Goal: Task Accomplishment & Management: Use online tool/utility

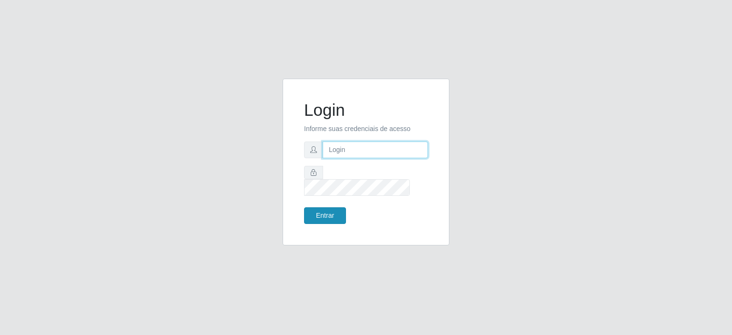
type input "[EMAIL_ADDRESS][DOMAIN_NAME]"
click at [321, 207] on button "Entrar" at bounding box center [325, 215] width 42 height 17
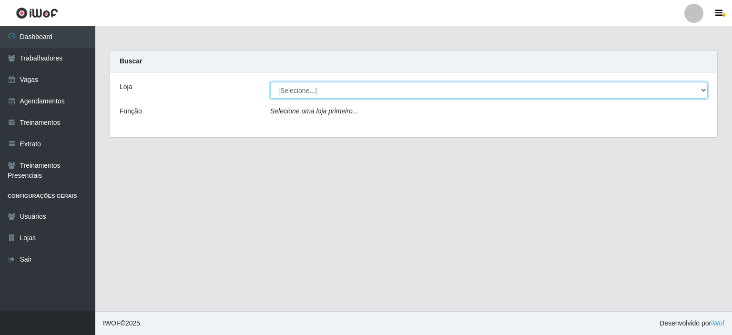
click at [336, 93] on select "[Selecione...] Preço Bom Supermercado" at bounding box center [488, 90] width 437 height 17
select select "387"
click at [270, 82] on select "[Selecione...] Preço Bom Supermercado" at bounding box center [488, 90] width 437 height 17
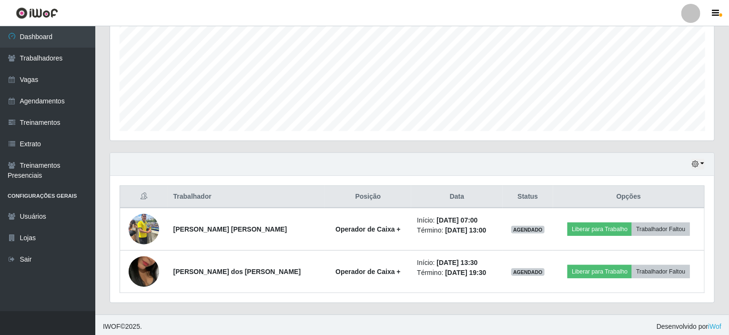
scroll to position [211, 0]
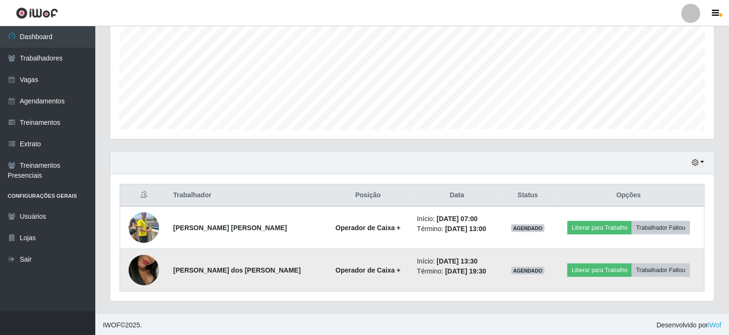
click at [150, 266] on img at bounding box center [144, 270] width 30 height 54
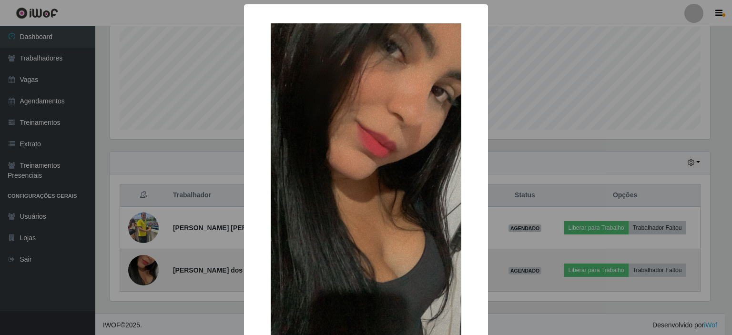
click at [150, 266] on div "× OK Cancel" at bounding box center [366, 167] width 732 height 335
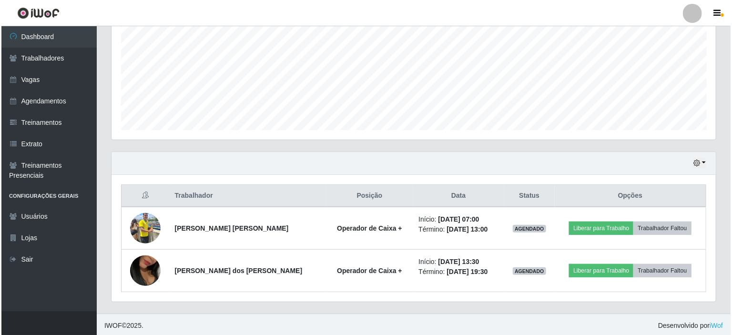
scroll to position [198, 604]
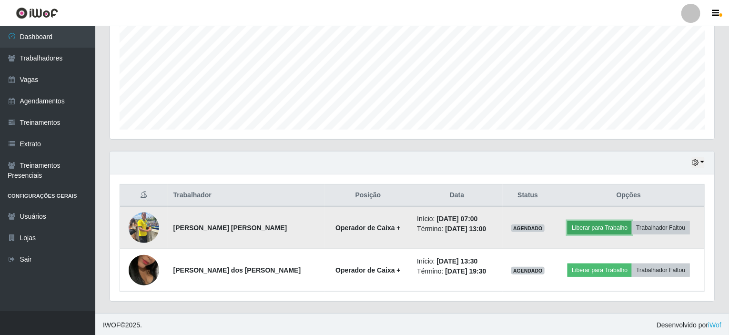
click at [594, 230] on button "Liberar para Trabalho" at bounding box center [600, 227] width 64 height 13
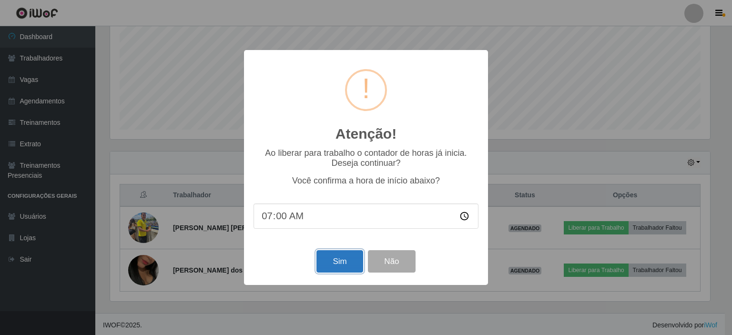
click at [338, 266] on button "Sim" at bounding box center [339, 261] width 46 height 22
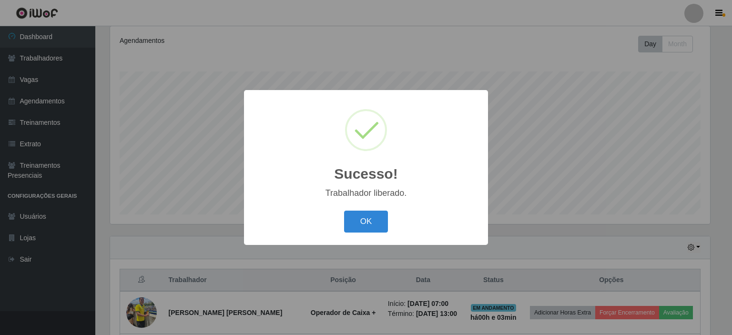
click at [352, 234] on div "OK Cancel" at bounding box center [366, 221] width 225 height 27
click at [370, 220] on button "OK" at bounding box center [366, 222] width 44 height 22
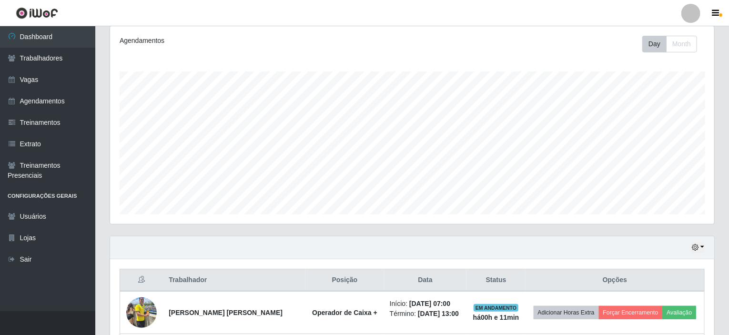
scroll to position [211, 0]
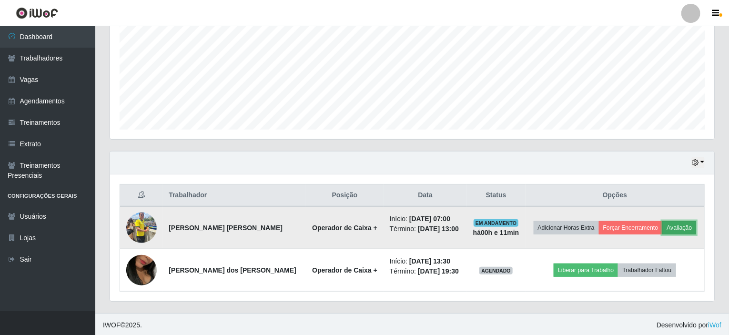
click at [682, 225] on button "Avaliação" at bounding box center [679, 227] width 34 height 13
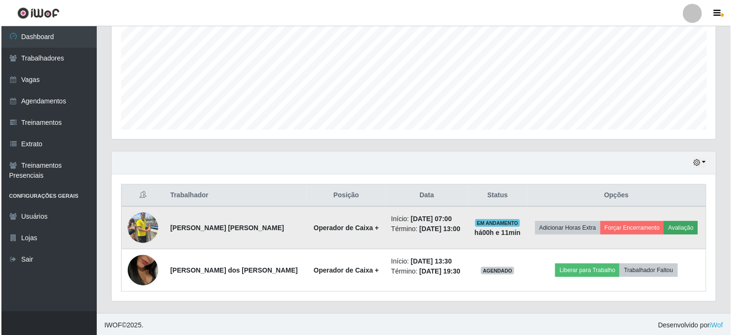
scroll to position [198, 600]
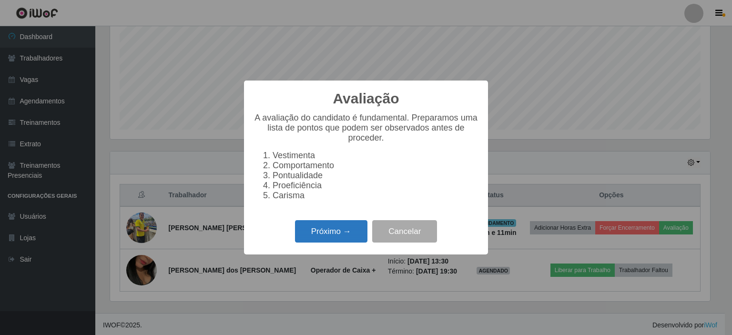
click at [305, 241] on button "Próximo →" at bounding box center [331, 231] width 72 height 22
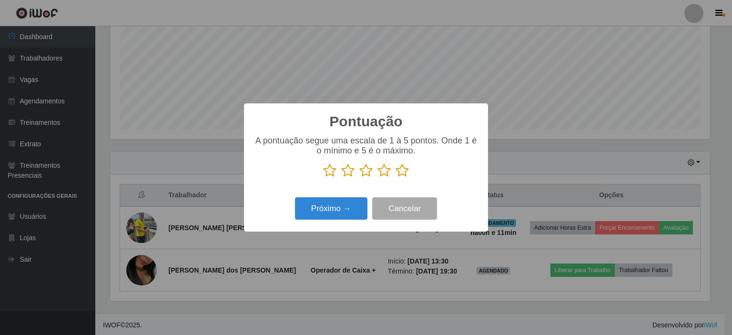
click at [396, 169] on icon at bounding box center [402, 170] width 13 height 14
click at [396, 178] on input "radio" at bounding box center [396, 178] width 0 height 0
click at [344, 203] on button "Próximo →" at bounding box center [331, 208] width 72 height 22
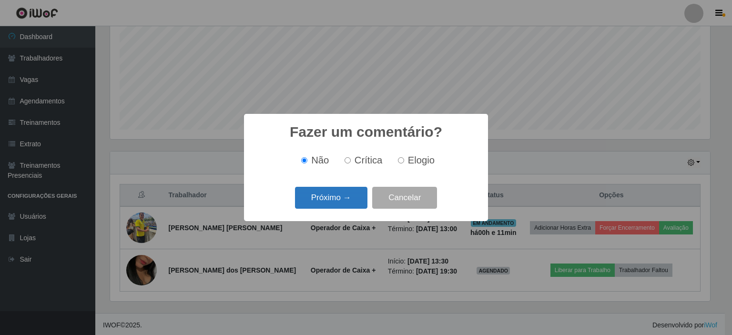
click at [315, 197] on button "Próximo →" at bounding box center [331, 198] width 72 height 22
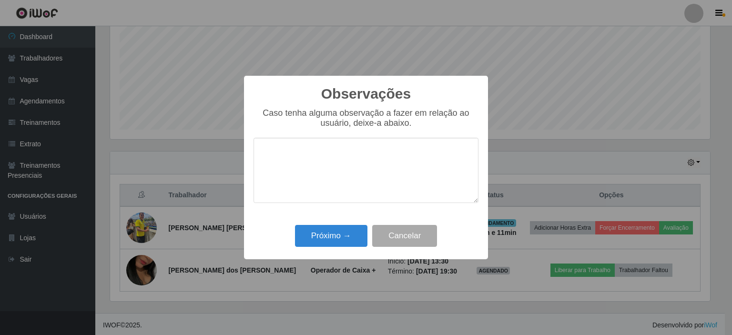
click at [281, 172] on textarea at bounding box center [366, 170] width 225 height 65
type textarea "f"
click at [338, 234] on button "Próximo →" at bounding box center [331, 236] width 72 height 22
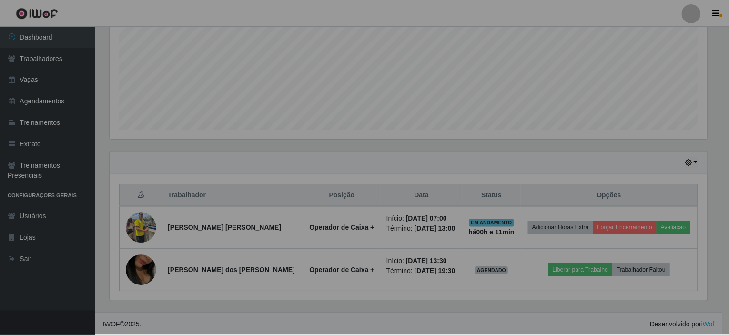
scroll to position [198, 604]
